Goal: Information Seeking & Learning: Learn about a topic

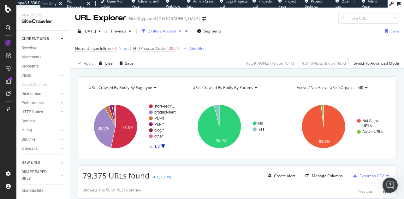
scroll to position [97, 0]
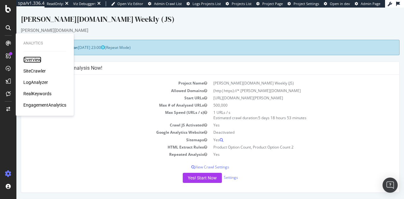
click at [36, 61] on div "Overview" at bounding box center [32, 60] width 18 height 6
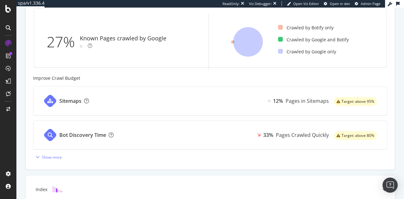
scroll to position [209, 0]
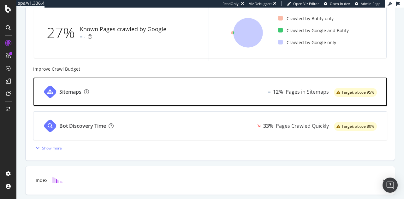
click at [198, 98] on div "Sitemaps 12% Pages in Sitemaps Target: above 95%" at bounding box center [210, 92] width 354 height 28
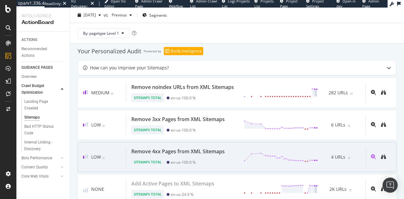
scroll to position [396, 0]
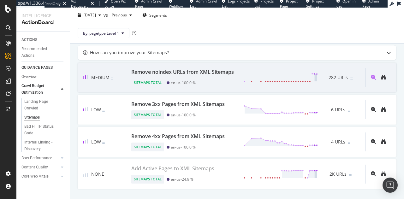
click at [351, 74] on div "282 URLs" at bounding box center [339, 77] width 43 height 9
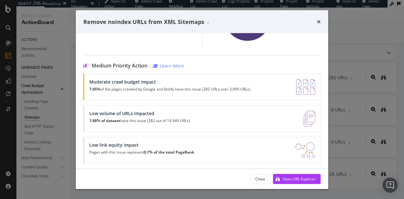
scroll to position [122, 0]
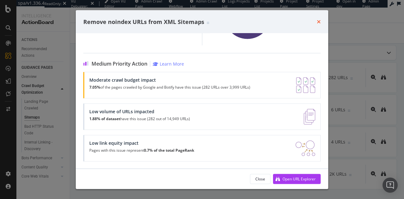
click at [318, 20] on icon "times" at bounding box center [319, 21] width 4 height 5
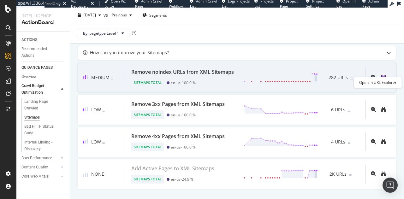
click at [381, 75] on icon "binoculars" at bounding box center [383, 77] width 5 height 5
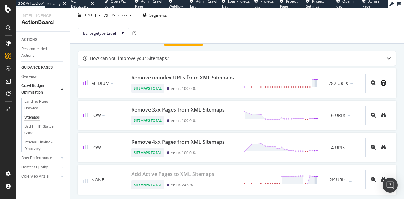
scroll to position [396, 0]
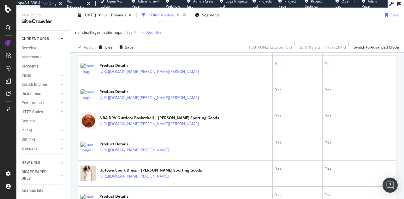
scroll to position [514, 0]
